Goal: Browse casually: Explore the website without a specific task or goal

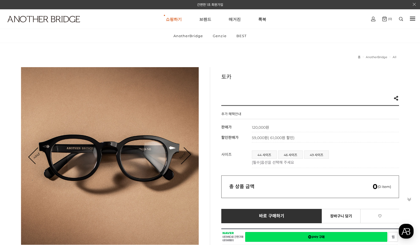
click at [185, 157] on link "Next" at bounding box center [182, 156] width 16 height 16
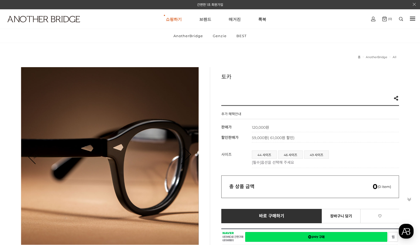
click at [185, 157] on link "Next" at bounding box center [182, 156] width 16 height 16
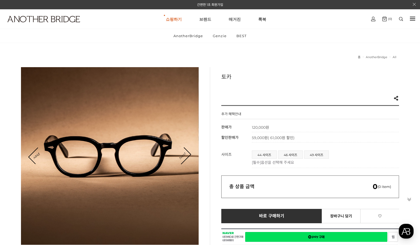
click at [185, 157] on link "Next" at bounding box center [182, 156] width 16 height 16
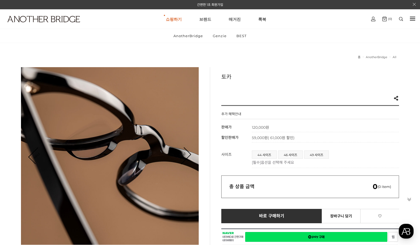
click at [185, 157] on link "Next" at bounding box center [182, 156] width 16 height 16
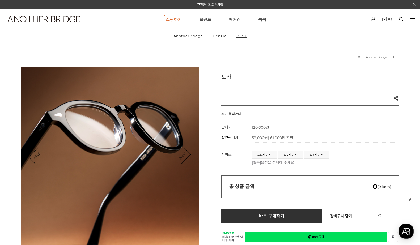
click at [243, 37] on link "BEST" at bounding box center [241, 36] width 19 height 14
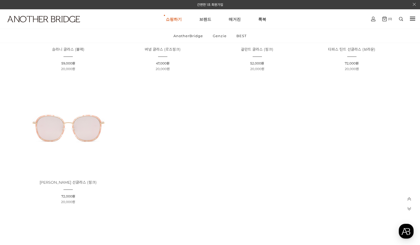
scroll to position [372, 0]
